Goal: Ask a question

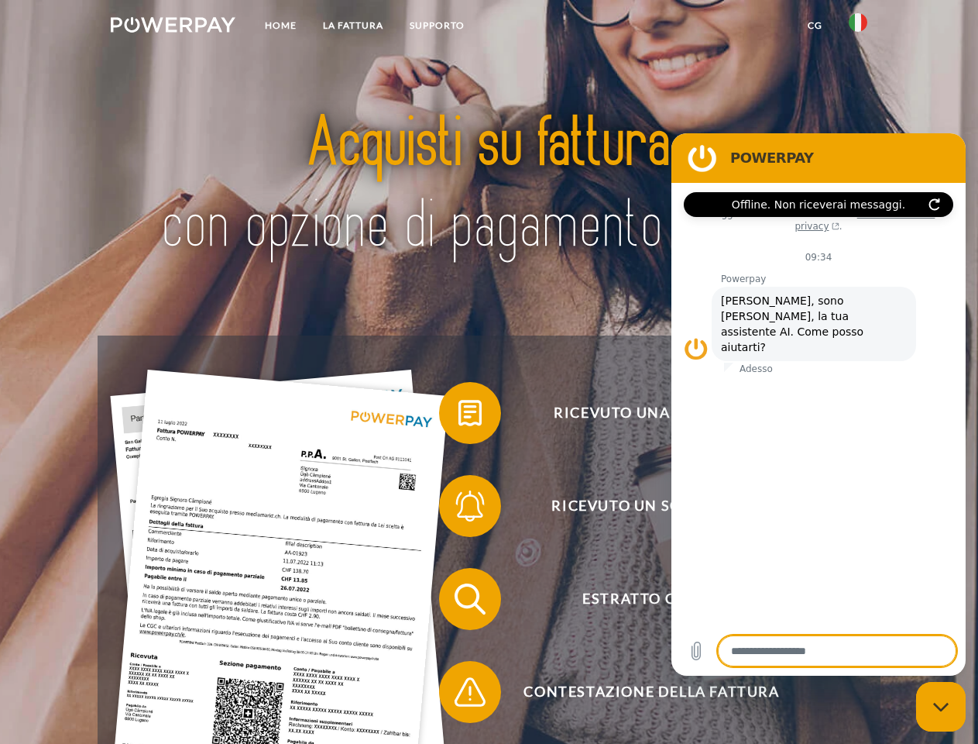
click at [173, 27] on img at bounding box center [173, 24] width 125 height 15
click at [858, 27] on img at bounding box center [858, 22] width 19 height 19
click at [815, 26] on link "CG" at bounding box center [815, 26] width 41 height 28
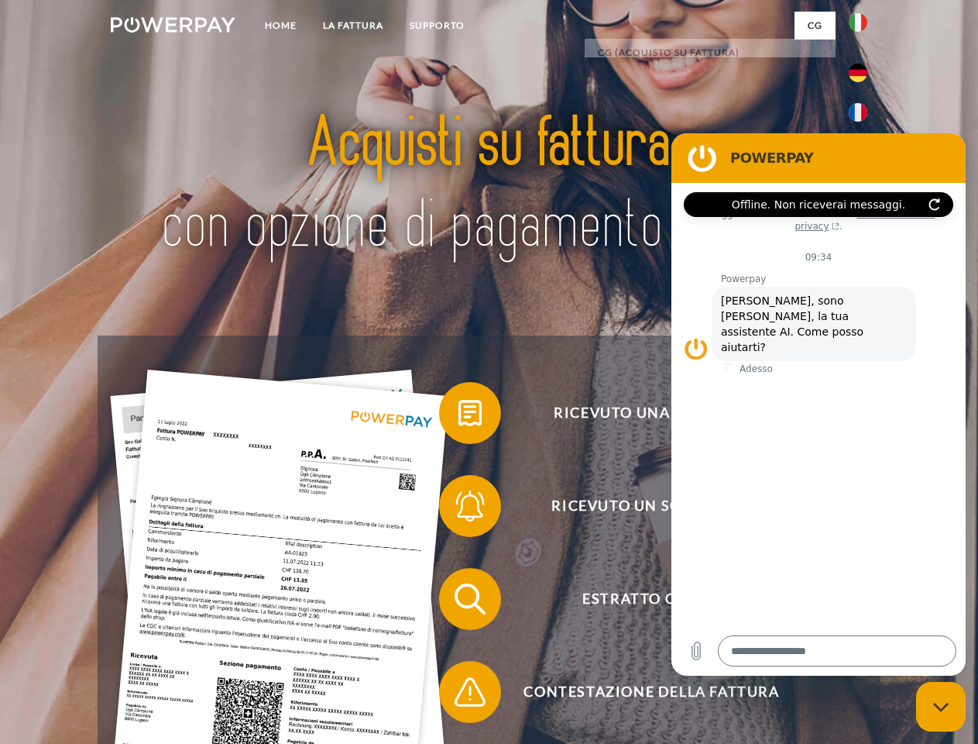
click at [459, 416] on span at bounding box center [446, 412] width 77 height 77
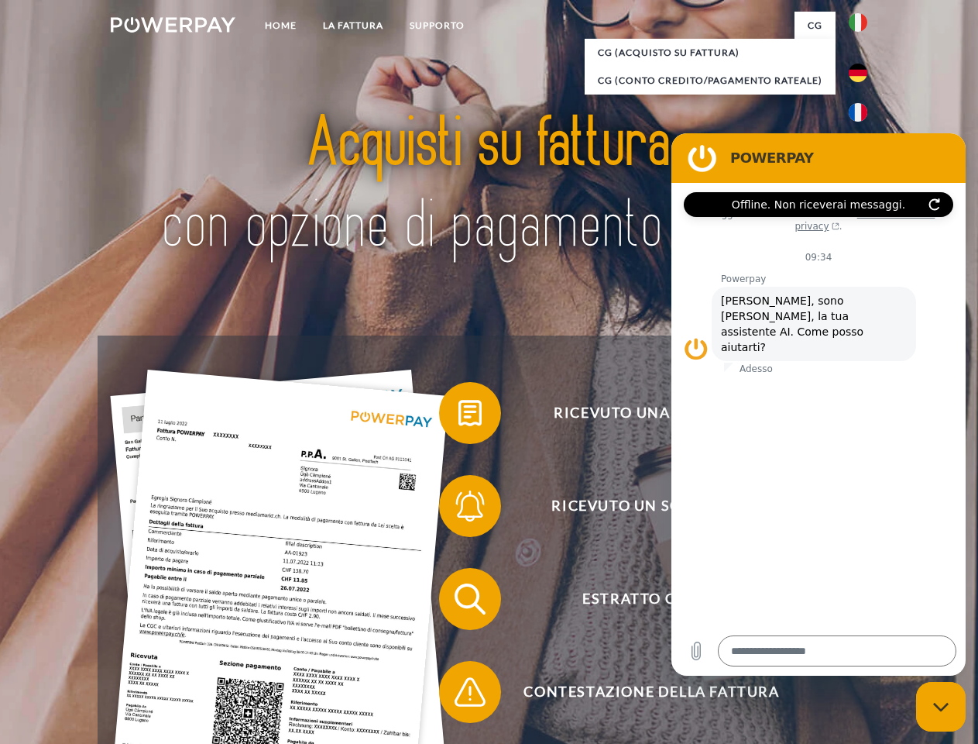
click at [459, 509] on span at bounding box center [446, 505] width 77 height 77
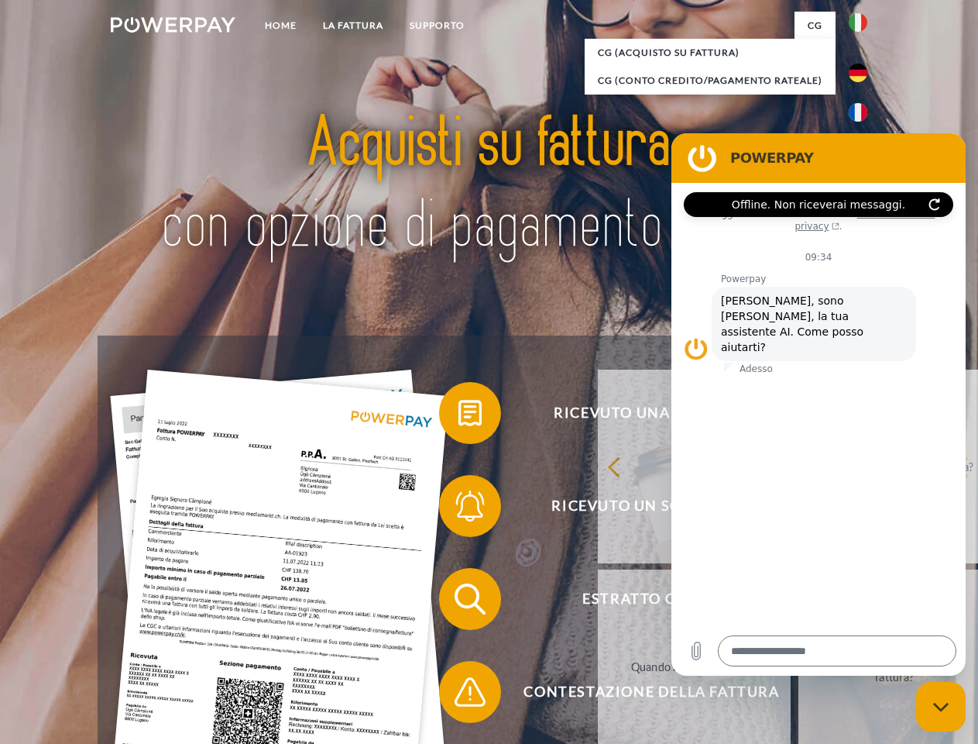
click at [799, 602] on link "Entro quando devo pagare la fattura?" at bounding box center [895, 666] width 193 height 194
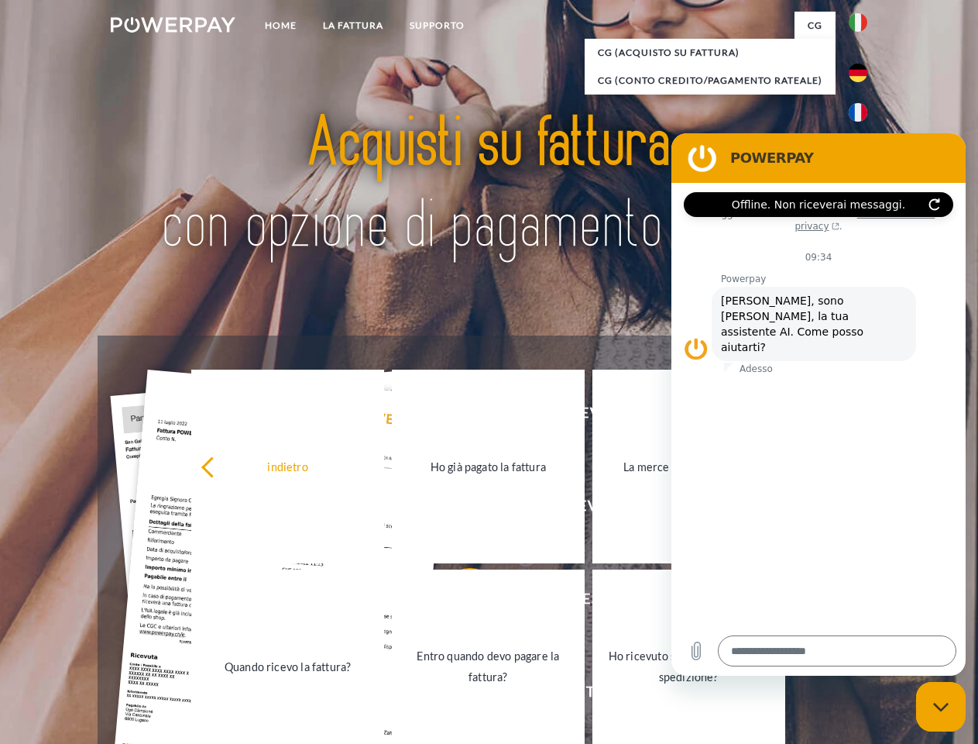
click at [459, 695] on link "Entro quando devo pagare la fattura?" at bounding box center [488, 666] width 193 height 194
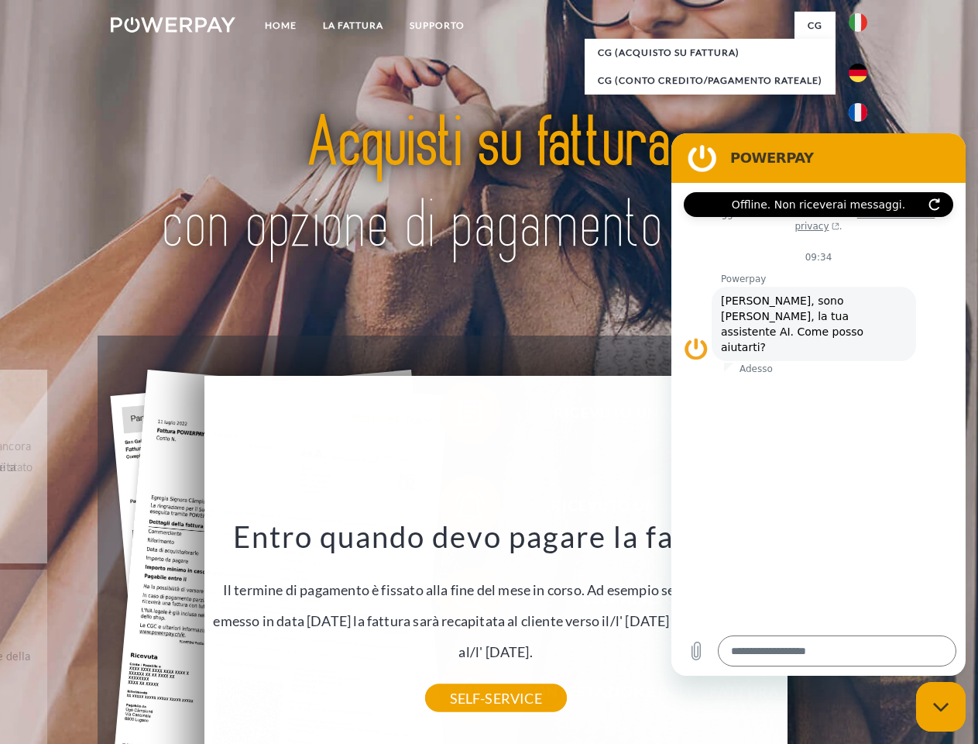
click at [941, 706] on icon "Chiudi la finestra di messaggistica" at bounding box center [941, 707] width 16 height 10
type textarea "*"
